Goal: Understand process/instructions: Learn how to perform a task or action

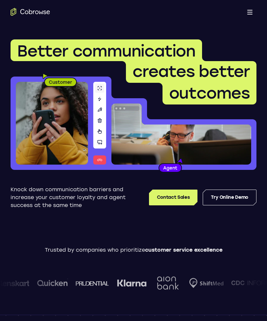
click at [236, 210] on div "Contact Sales Try Online Demo" at bounding box center [194, 198] width 123 height 24
click at [244, 198] on link "Try Online Demo" at bounding box center [229, 198] width 54 height 16
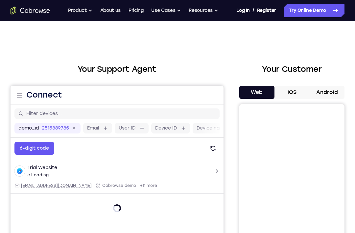
click at [266, 86] on button "Android" at bounding box center [327, 92] width 35 height 13
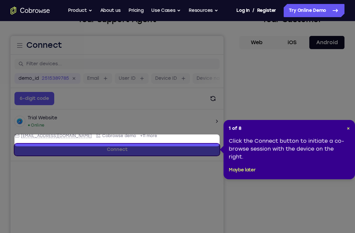
scroll to position [59, 0]
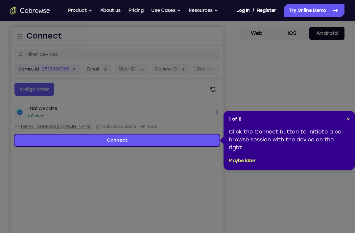
click at [266, 123] on div "1 of 8 × Click the Connect button to initiate a co-browse session with the devi…" at bounding box center [290, 140] width 132 height 59
click at [266, 119] on span "×" at bounding box center [348, 119] width 3 height 6
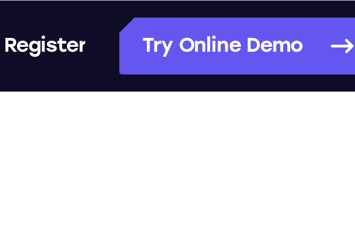
scroll to position [81, 0]
